Goal: Browse casually: Explore the website without a specific task or goal

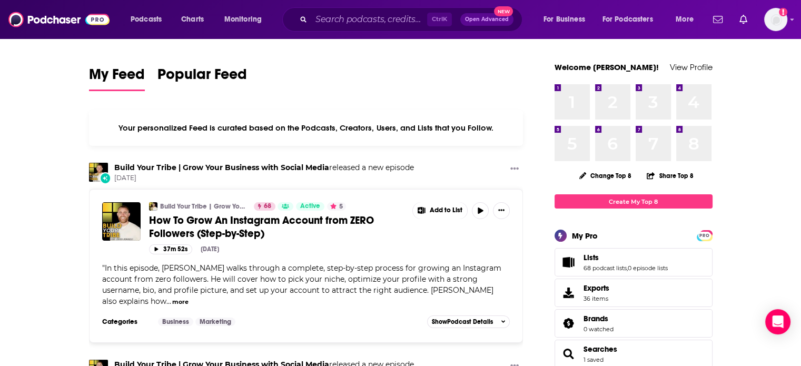
drag, startPoint x: 199, startPoint y: 301, endPoint x: 110, endPoint y: 297, distance: 89.0
click at [110, 297] on div "" In this episode, [PERSON_NAME] walks through a complete, step-by-step process…" at bounding box center [306, 285] width 408 height 44
click at [172, 303] on button "more" at bounding box center [180, 301] width 16 height 9
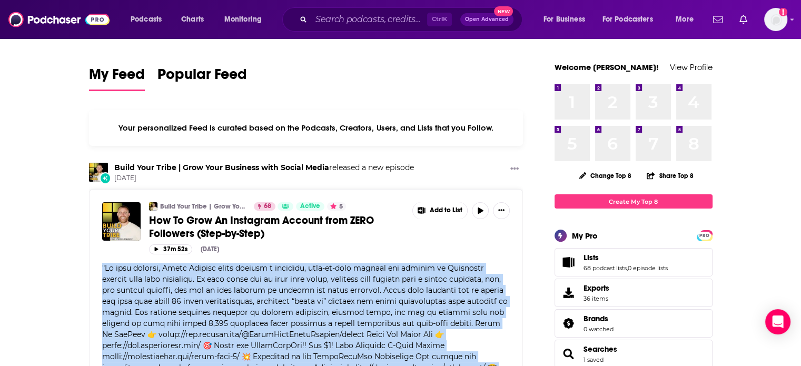
click at [109, 285] on span at bounding box center [305, 367] width 407 height 208
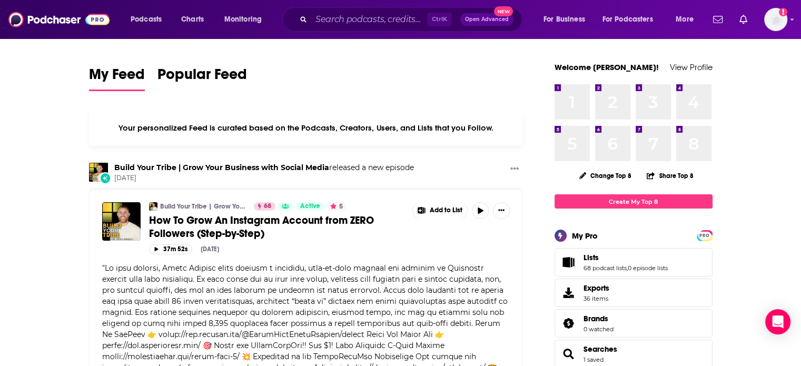
click at [127, 263] on span at bounding box center [305, 367] width 407 height 208
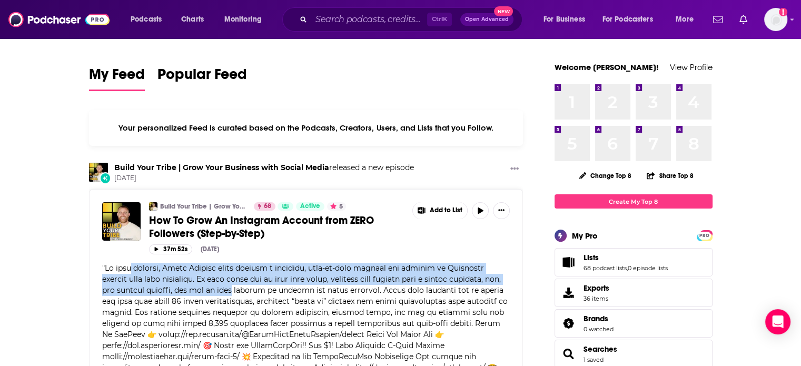
drag, startPoint x: 127, startPoint y: 263, endPoint x: 283, endPoint y: 293, distance: 159.2
click at [283, 293] on span at bounding box center [305, 367] width 407 height 208
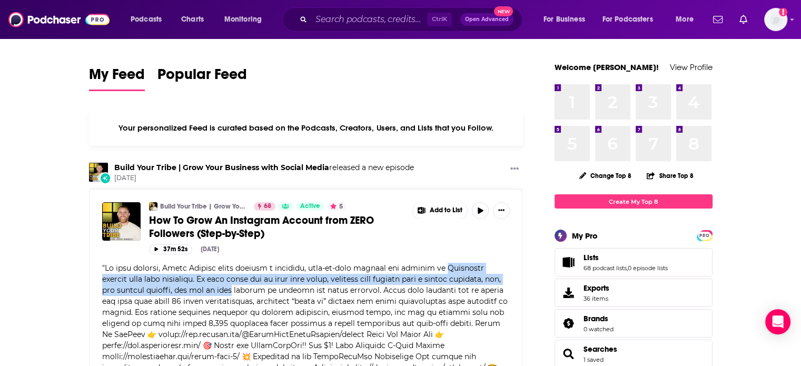
drag, startPoint x: 283, startPoint y: 293, endPoint x: 459, endPoint y: 267, distance: 177.7
click at [459, 267] on span at bounding box center [305, 367] width 407 height 208
drag, startPoint x: 459, startPoint y: 267, endPoint x: 279, endPoint y: 292, distance: 181.6
click at [280, 292] on span at bounding box center [305, 367] width 407 height 208
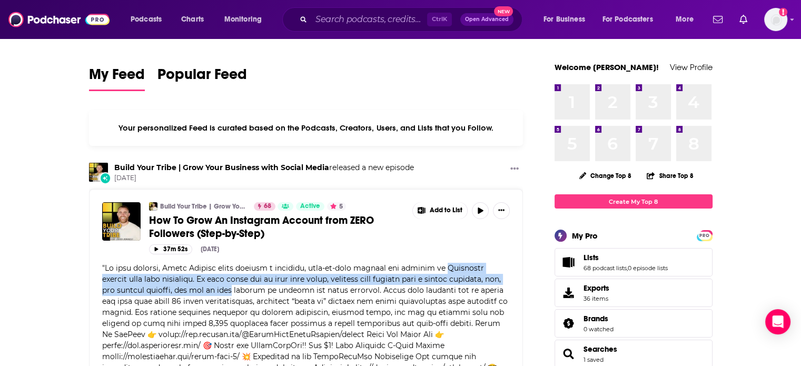
click at [279, 292] on span at bounding box center [305, 367] width 407 height 208
